Goal: Information Seeking & Learning: Compare options

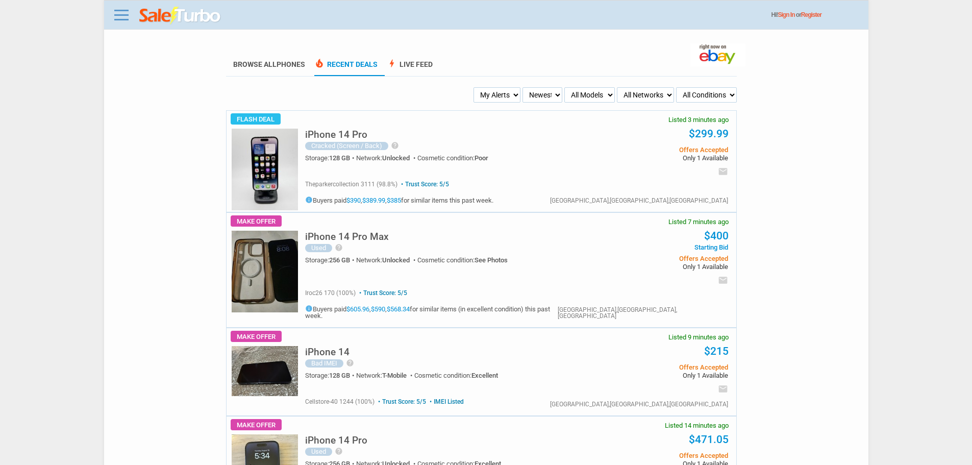
click at [350, 138] on h5 "iPhone 14 Pro" at bounding box center [336, 135] width 62 height 10
click at [356, 199] on link "$390" at bounding box center [353, 200] width 14 height 8
click at [350, 202] on link "$390" at bounding box center [353, 200] width 14 height 8
click at [267, 168] on img at bounding box center [265, 170] width 66 height 82
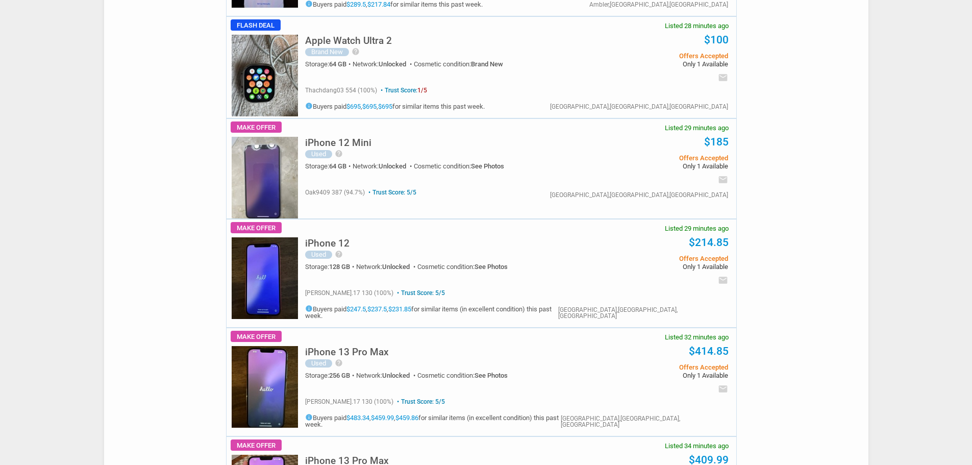
scroll to position [1275, 0]
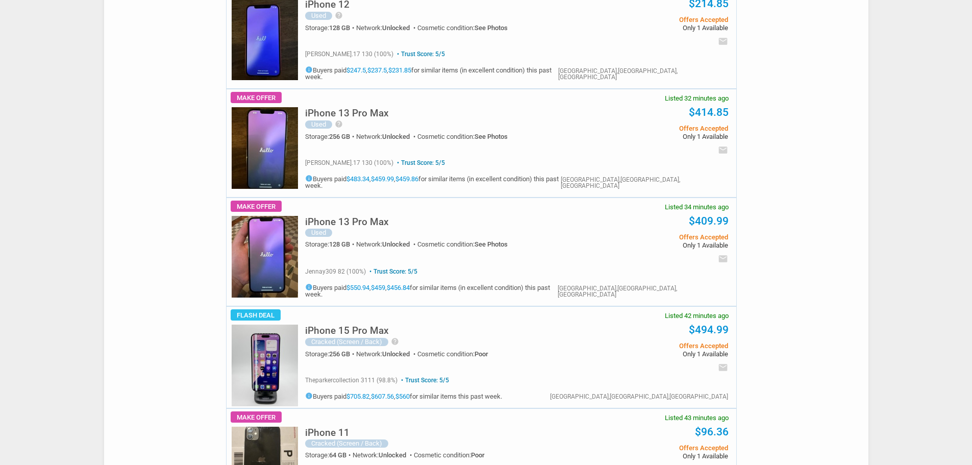
click at [356, 325] on h5 "iPhone 15 Pro Max" at bounding box center [347, 330] width 84 height 10
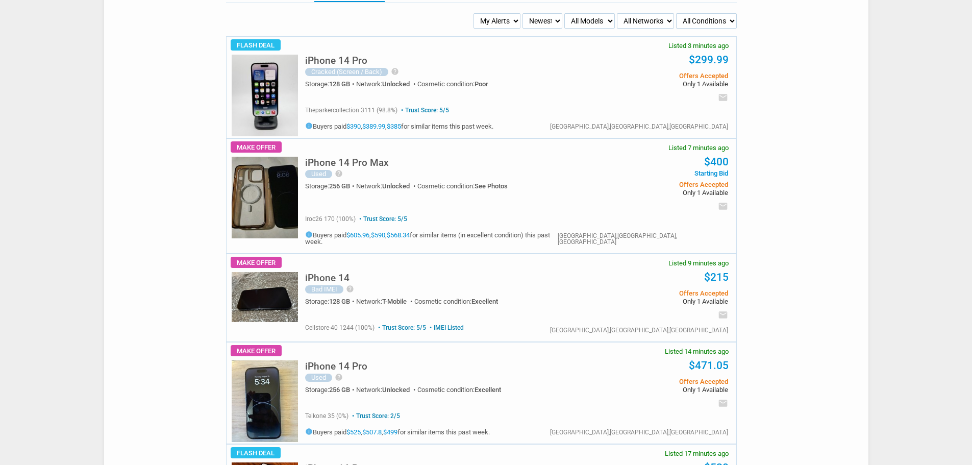
scroll to position [62, 0]
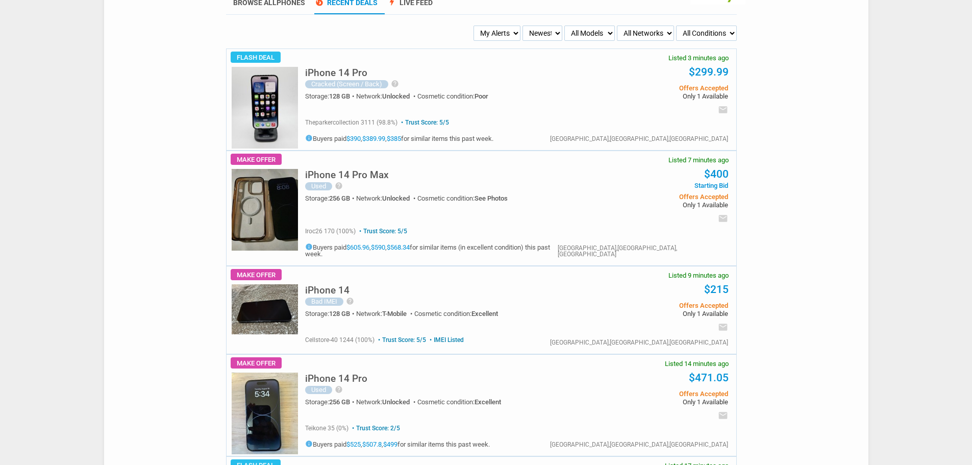
click at [497, 35] on select "My Alerts All Deals BIN Only w/ Offers Only" at bounding box center [496, 33] width 47 height 15
select select "flash_bin"
click at [475, 26] on select "My Alerts All Deals BIN Only w/ Offers Only" at bounding box center [496, 33] width 47 height 15
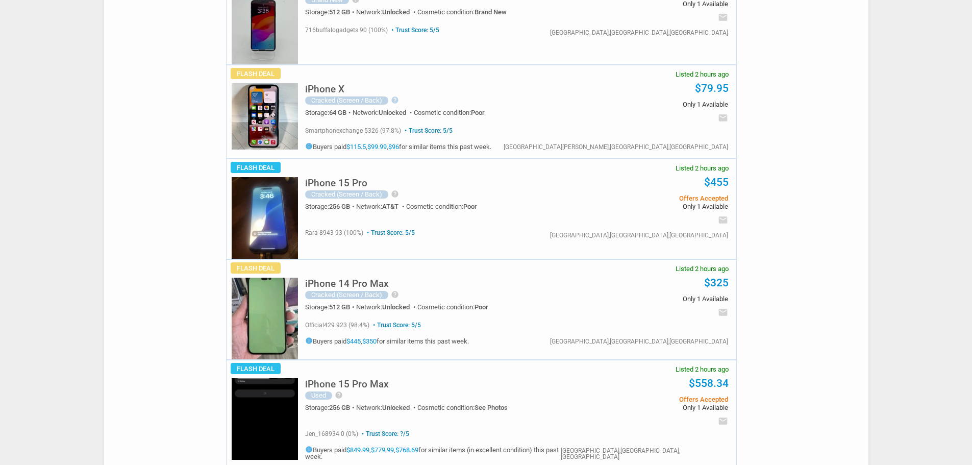
scroll to position [1786, 0]
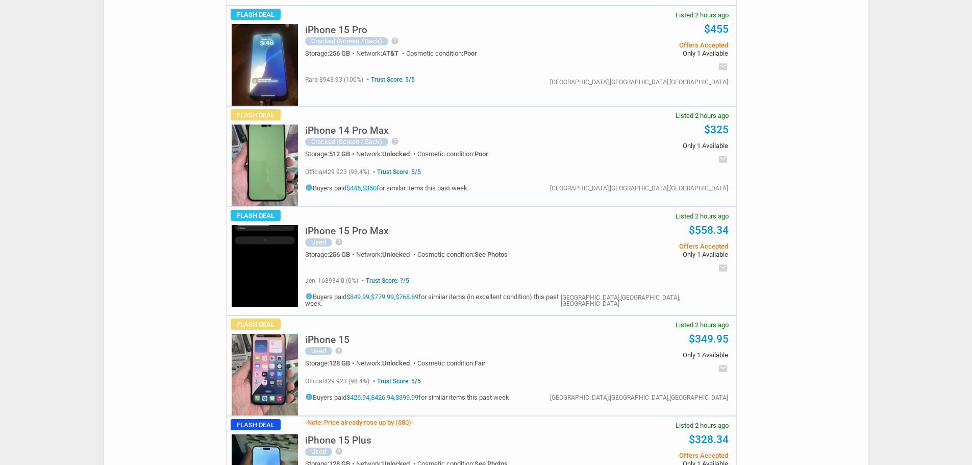
click at [377, 184] on link "$350" at bounding box center [369, 188] width 14 height 8
click at [353, 229] on h5 "iPhone 15 Pro Max" at bounding box center [347, 231] width 84 height 10
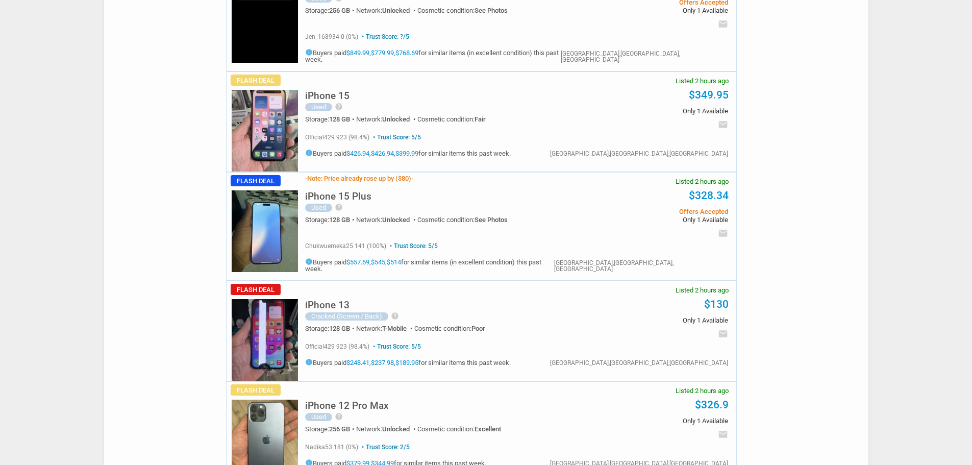
scroll to position [2041, 0]
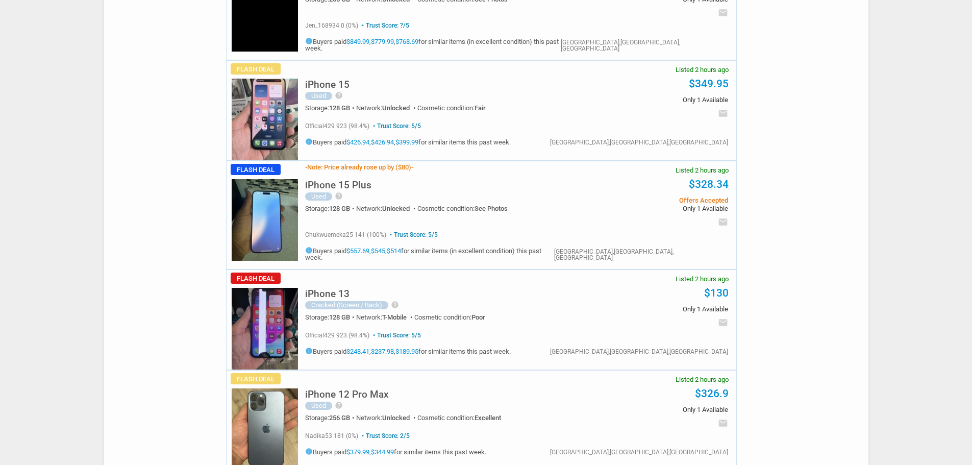
click at [252, 201] on img at bounding box center [265, 220] width 66 height 82
click at [360, 347] on link "$248.41" at bounding box center [357, 351] width 23 height 8
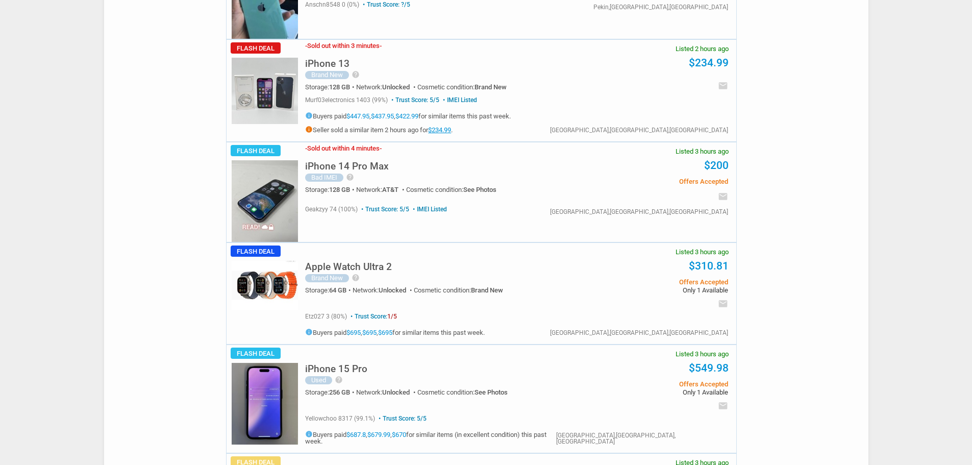
scroll to position [3010, 0]
